Goal: Information Seeking & Learning: Find specific page/section

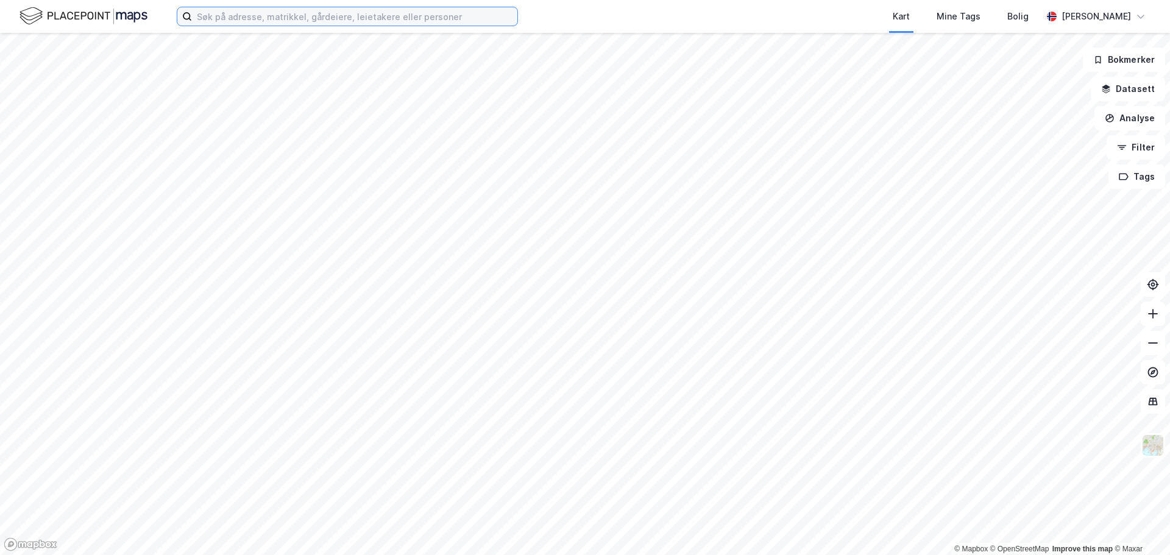
click at [395, 18] on input at bounding box center [354, 16] width 325 height 18
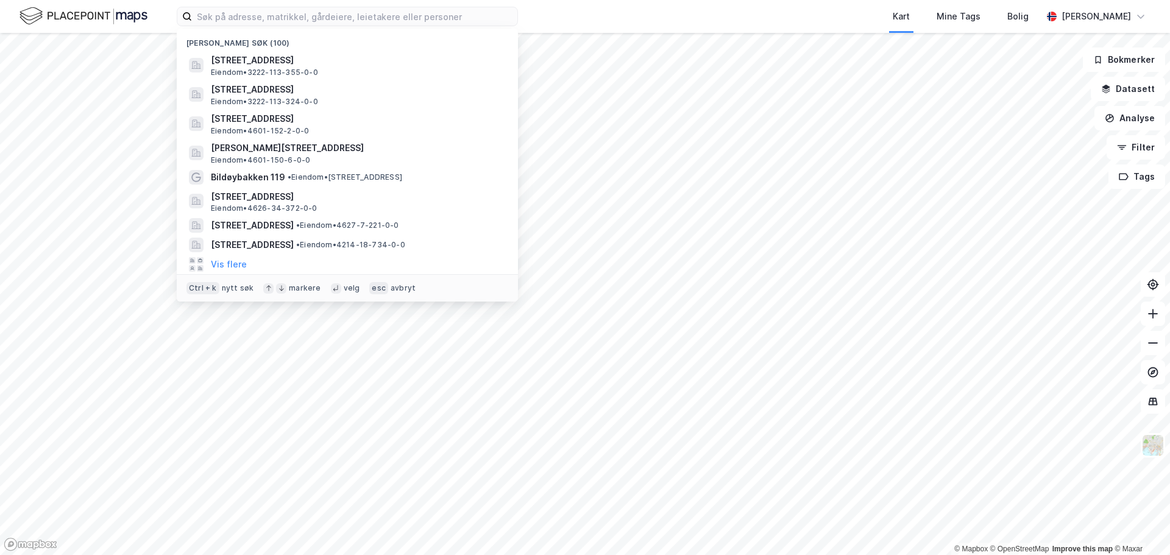
click at [584, 18] on div "Kart Mine Tags Bolig" at bounding box center [810, 16] width 466 height 33
click at [354, 17] on input at bounding box center [354, 16] width 325 height 18
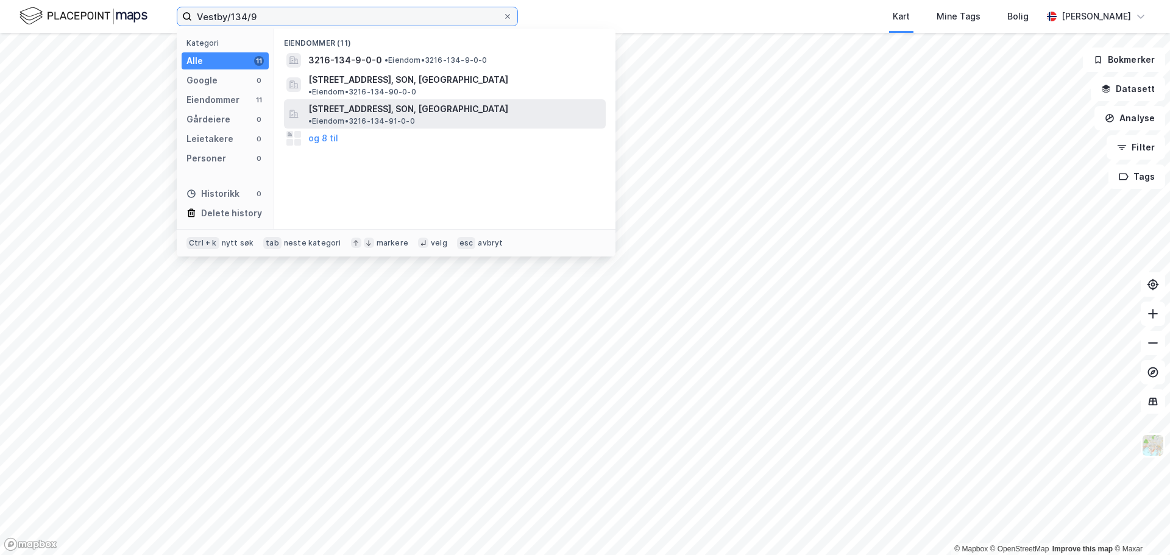
type input "Vestby/134/9"
click at [372, 102] on span "[STREET_ADDRESS], SON, [GEOGRAPHIC_DATA]" at bounding box center [408, 109] width 200 height 15
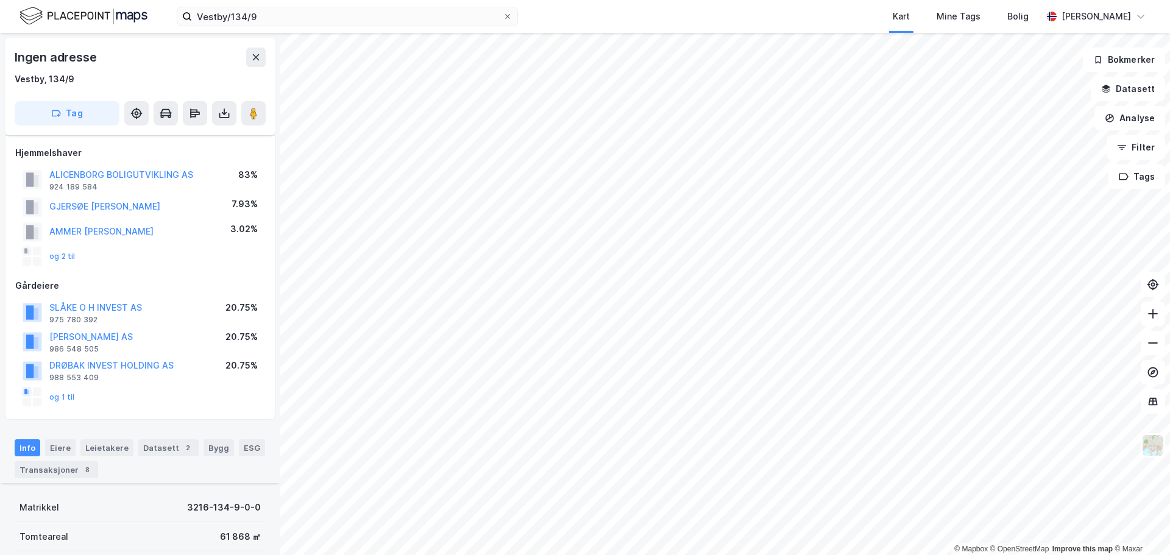
scroll to position [378, 0]
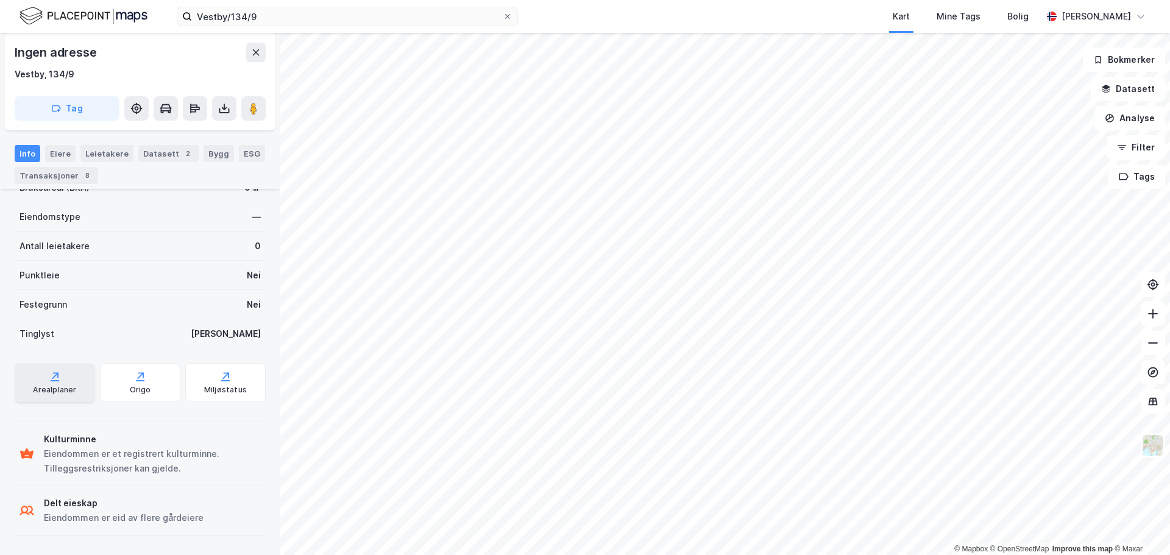
click at [55, 385] on div "Arealplaner" at bounding box center [54, 390] width 43 height 10
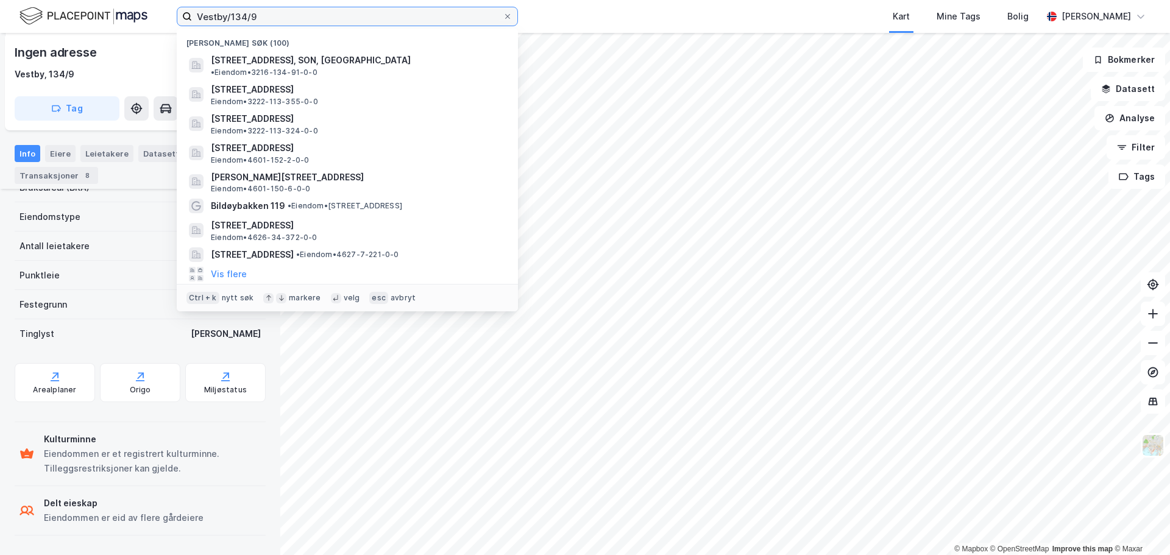
click at [268, 15] on input "Vestby/134/9" at bounding box center [347, 16] width 311 height 18
